Goal: Information Seeking & Learning: Learn about a topic

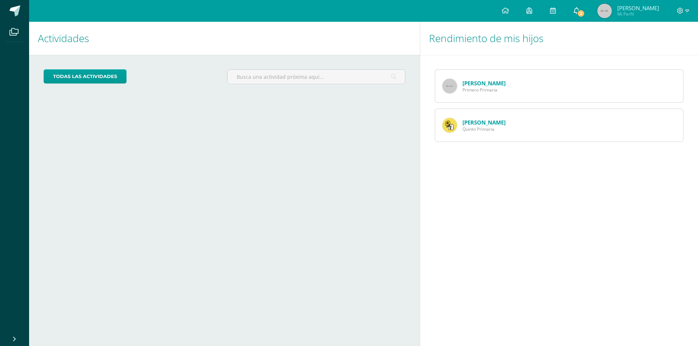
click at [577, 13] on span "2" at bounding box center [580, 13] width 8 height 8
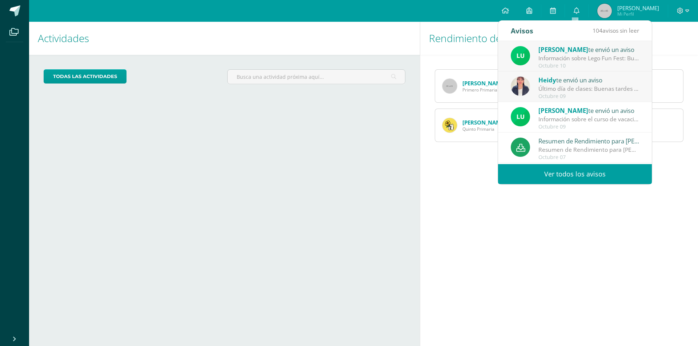
click at [568, 57] on div "Información sobre Lego Fun Fest: Buen día estimada comunidad educativa. Esperam…" at bounding box center [588, 58] width 101 height 8
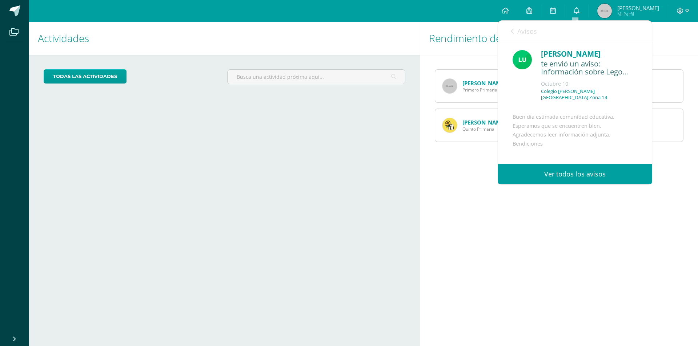
click at [514, 35] on link "Avisos" at bounding box center [524, 31] width 26 height 21
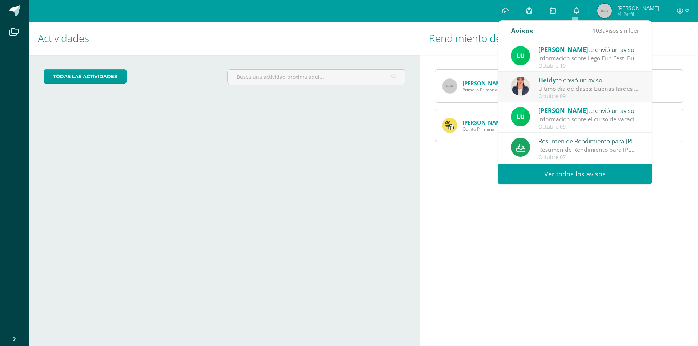
click at [395, 92] on div "todas las Actividades No tienes actividades Échale un vistazo a los demás perío…" at bounding box center [224, 80] width 391 height 50
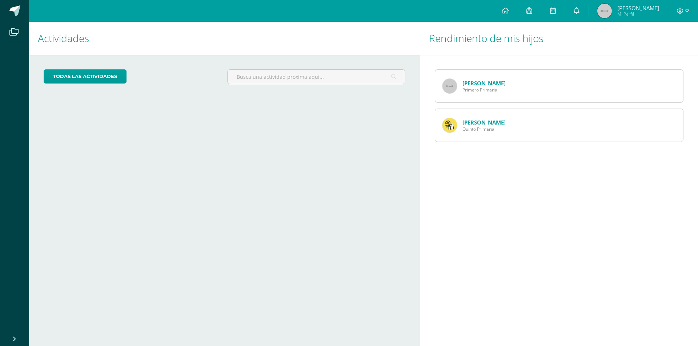
click at [485, 86] on link "Josué Charchal" at bounding box center [483, 83] width 43 height 7
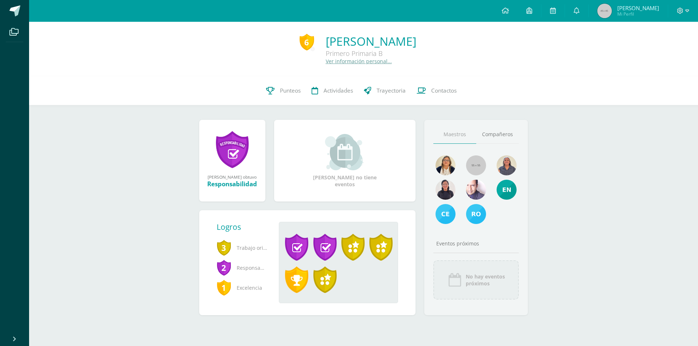
click at [605, 8] on img at bounding box center [604, 11] width 15 height 15
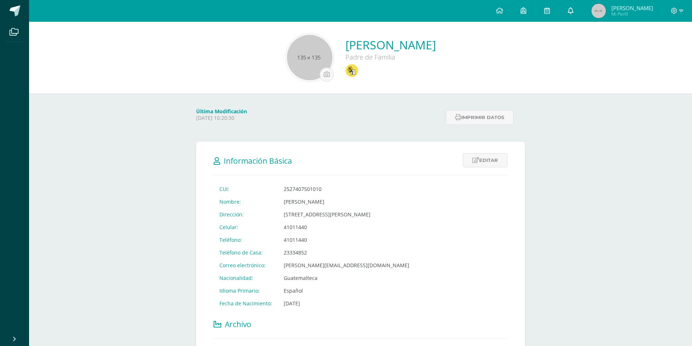
click at [568, 9] on icon at bounding box center [571, 10] width 6 height 7
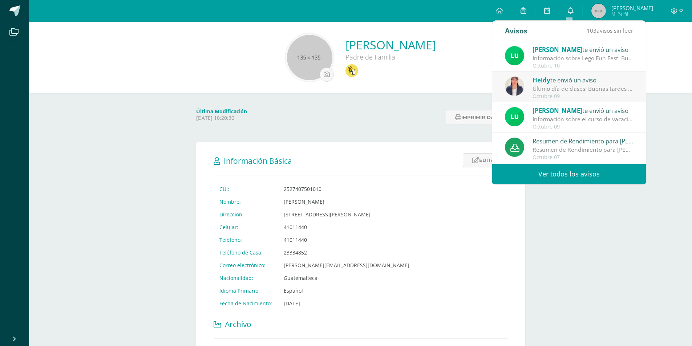
click at [567, 58] on div "Información sobre Lego Fun Fest: Buen día estimada comunidad educativa. Esperam…" at bounding box center [583, 58] width 101 height 8
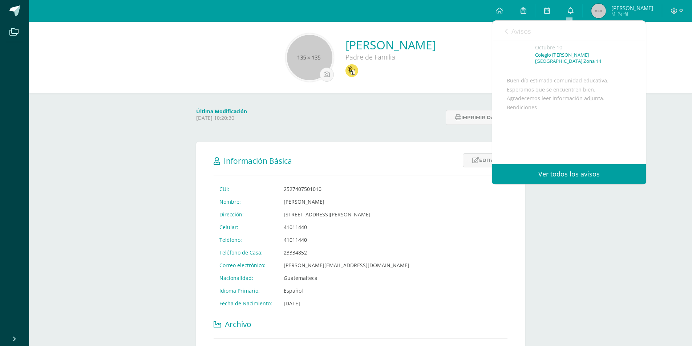
click at [549, 102] on div "Buen día estimada comunidad educativa. Esperamos que se encuentren bien. Agrade…" at bounding box center [569, 143] width 125 height 135
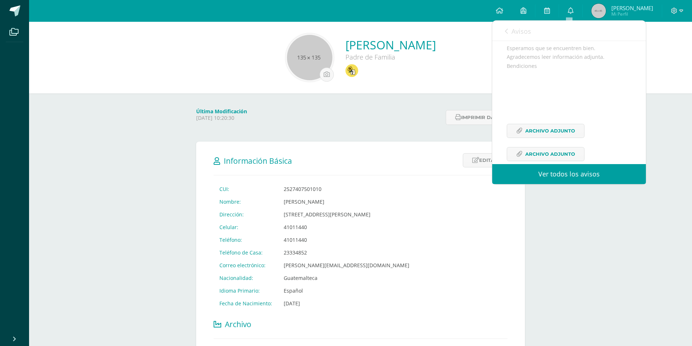
scroll to position [109, 0]
click at [545, 115] on span "Archivo Adjunto" at bounding box center [551, 117] width 50 height 13
click at [534, 146] on span "Archivo Adjunto" at bounding box center [551, 140] width 50 height 13
click at [506, 30] on icon at bounding box center [506, 31] width 3 height 6
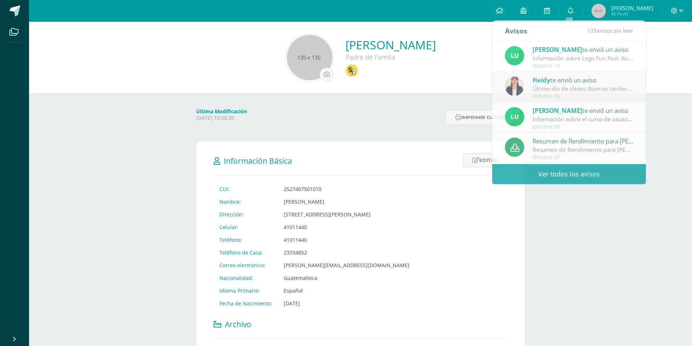
click at [582, 185] on div "[PERSON_NAME] Padre de Familia Última Modificación [DATE] 10:20:30 Imprimir dat…" at bounding box center [360, 342] width 663 height 640
